Goal: Information Seeking & Learning: Learn about a topic

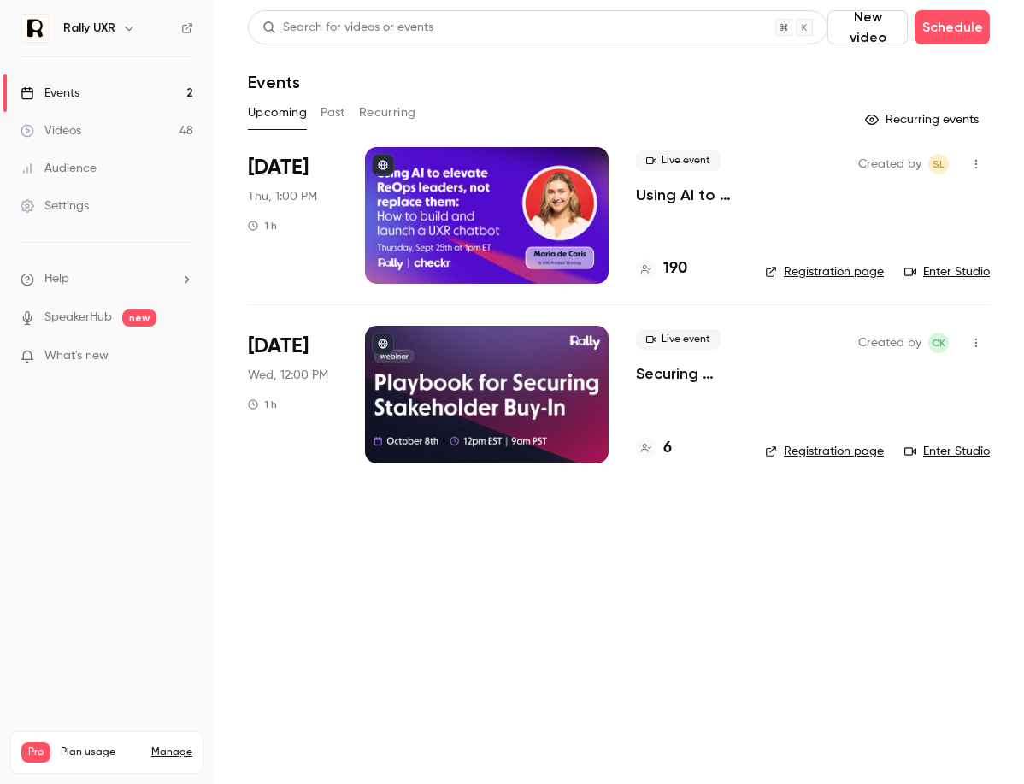
click at [334, 113] on button "Past" at bounding box center [332, 112] width 25 height 27
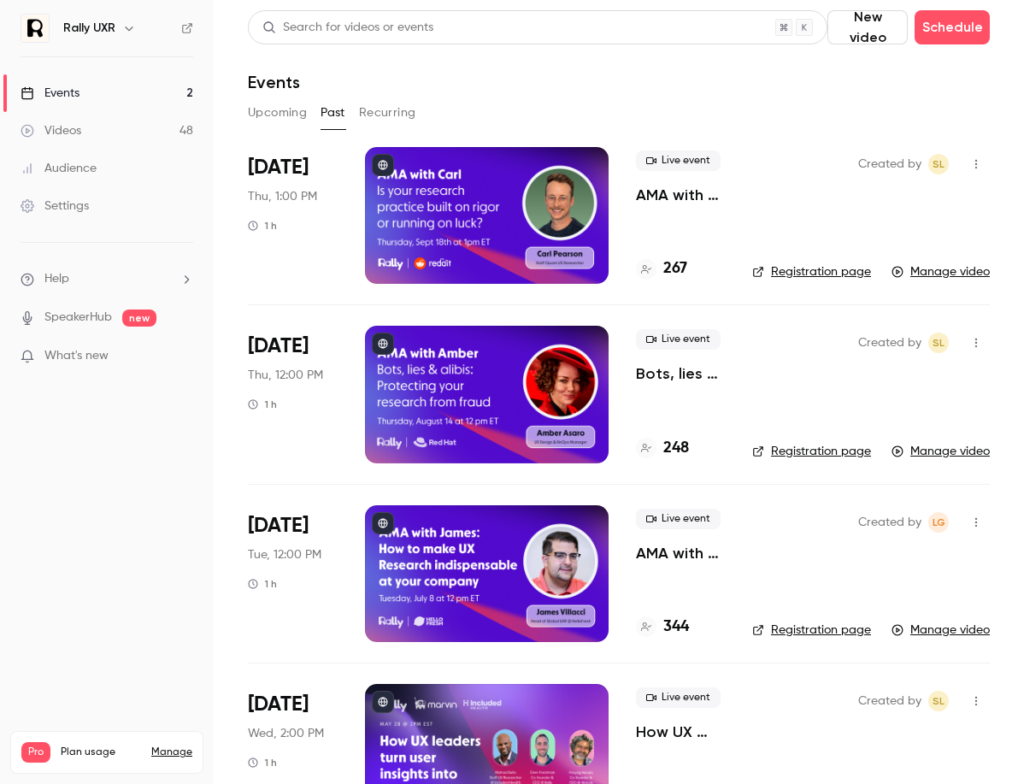
click at [765, 221] on div "Created by SL Registration page Manage video" at bounding box center [871, 215] width 238 height 137
click at [684, 205] on p "AMA with [PERSON_NAME]: Is your research practice built on rigor or running on …" at bounding box center [680, 195] width 89 height 21
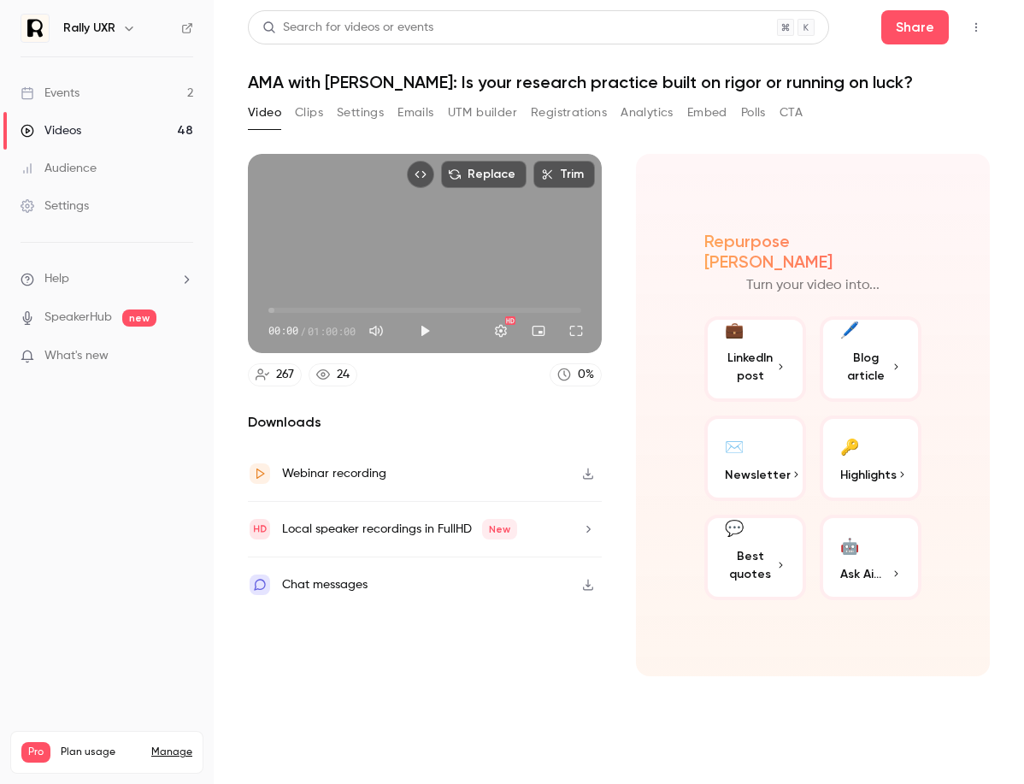
click at [578, 115] on button "Registrations" at bounding box center [569, 112] width 76 height 27
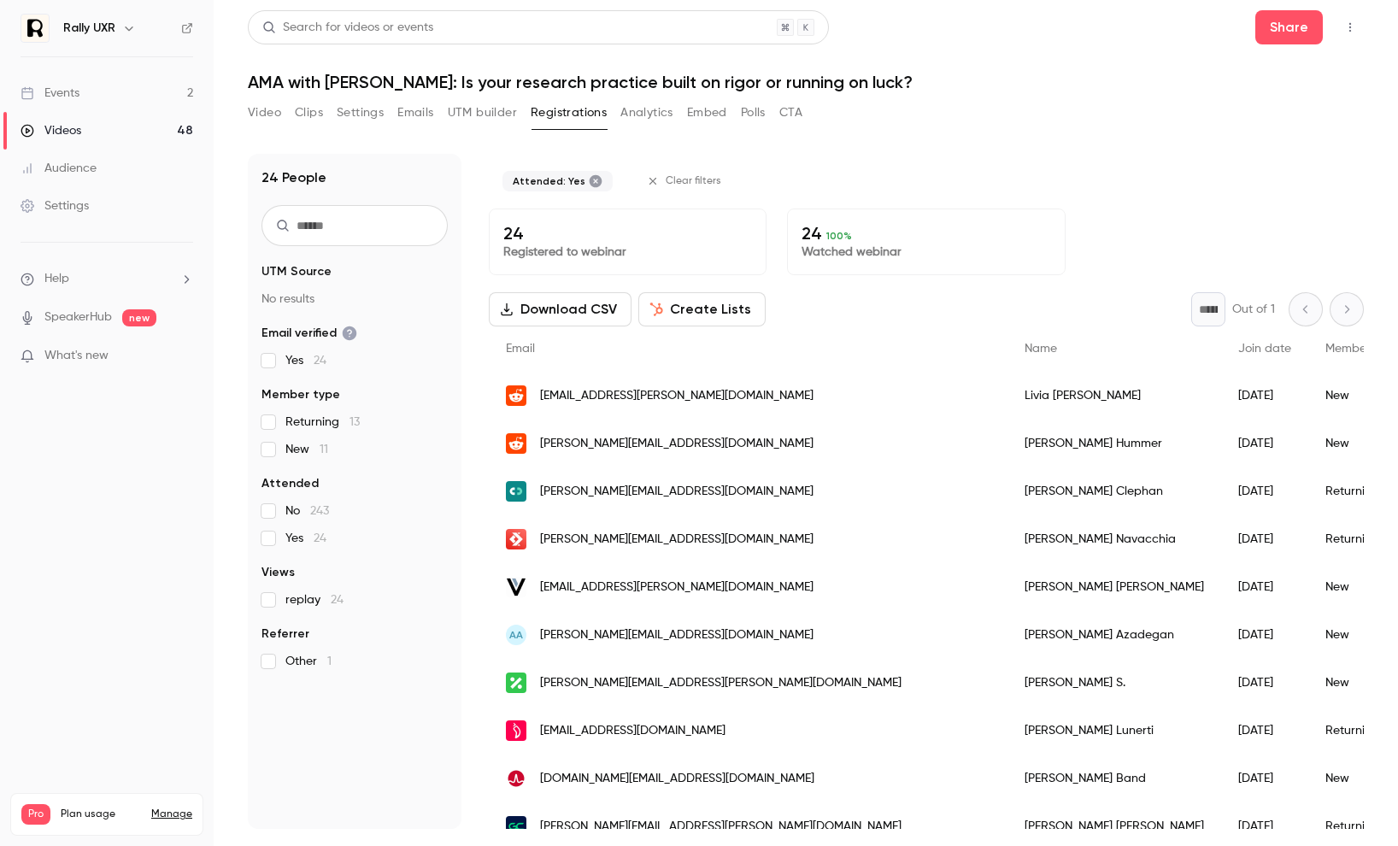
click at [639, 109] on button "Analytics" at bounding box center [646, 112] width 53 height 27
